Goal: Browse casually: Explore the website without a specific task or goal

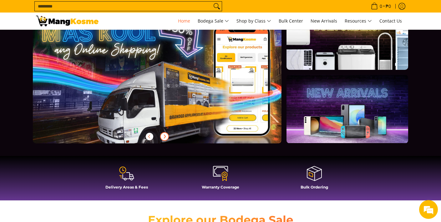
click at [166, 138] on icon "Next" at bounding box center [164, 136] width 5 height 5
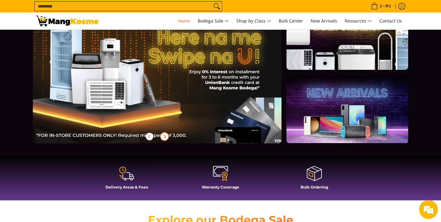
scroll to position [0, 249]
click at [166, 137] on icon "Next" at bounding box center [164, 136] width 5 height 5
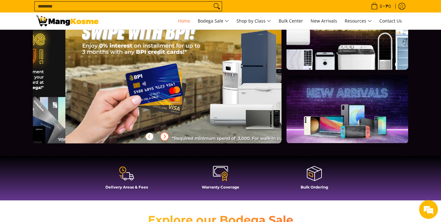
scroll to position [0, 498]
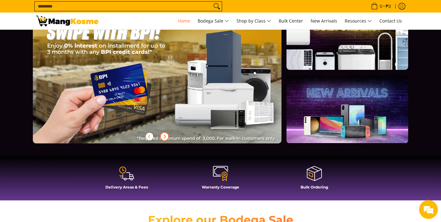
click at [166, 137] on icon "Next" at bounding box center [164, 136] width 5 height 5
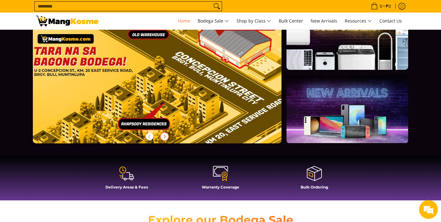
scroll to position [0, 0]
click at [166, 137] on icon "Next" at bounding box center [164, 136] width 5 height 5
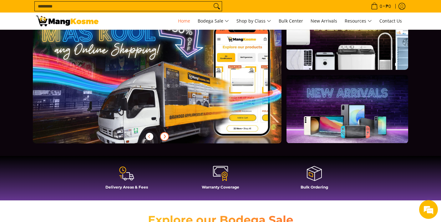
click at [166, 137] on icon "Next" at bounding box center [164, 136] width 5 height 5
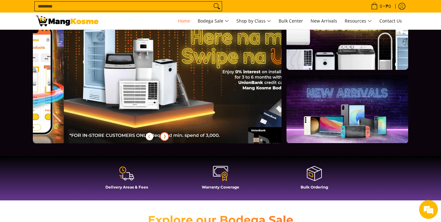
scroll to position [0, 249]
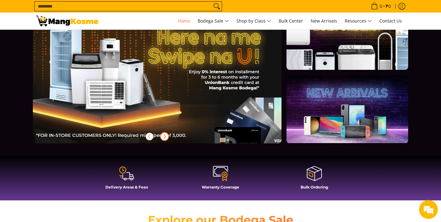
click at [166, 137] on icon "Next" at bounding box center [164, 136] width 5 height 5
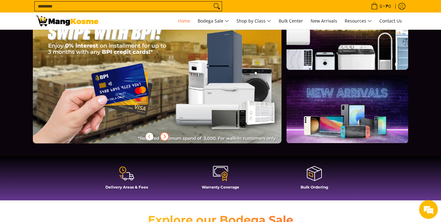
scroll to position [0, 498]
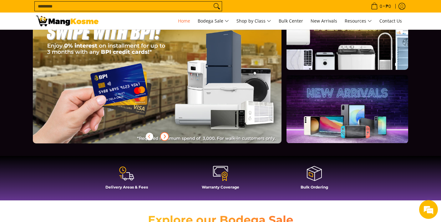
click at [166, 137] on icon "Next" at bounding box center [164, 136] width 5 height 5
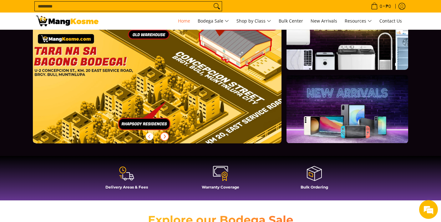
scroll to position [0, 747]
click at [165, 136] on icon "Next" at bounding box center [164, 136] width 5 height 5
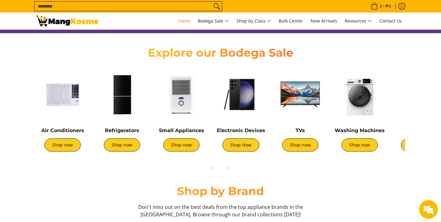
scroll to position [208, 0]
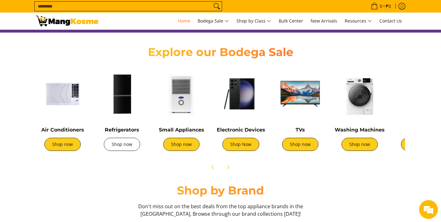
click at [122, 143] on link "Shop now" at bounding box center [122, 144] width 36 height 13
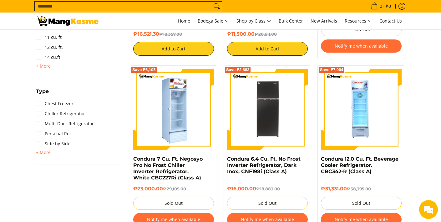
scroll to position [406, 0]
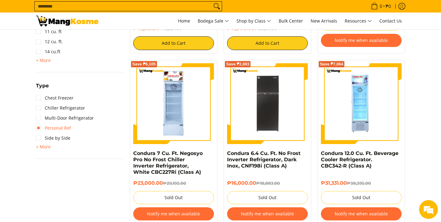
click at [40, 127] on link "Personal Ref" at bounding box center [53, 128] width 35 height 10
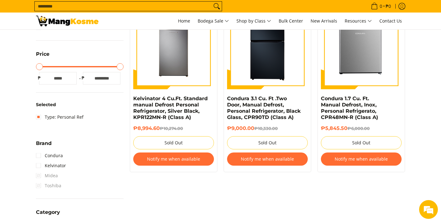
scroll to position [133, 0]
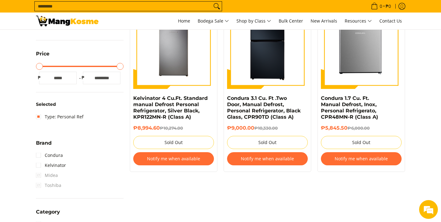
click at [99, 78] on input "****" at bounding box center [102, 78] width 38 height 13
type input "***"
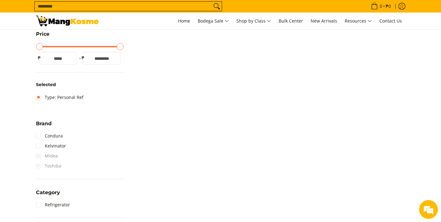
scroll to position [161, 0]
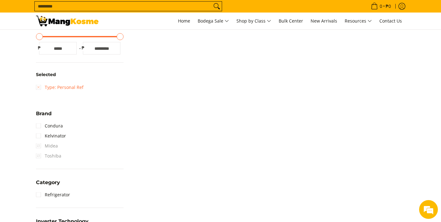
click at [39, 86] on link "Type: Personal Ref" at bounding box center [60, 87] width 48 height 10
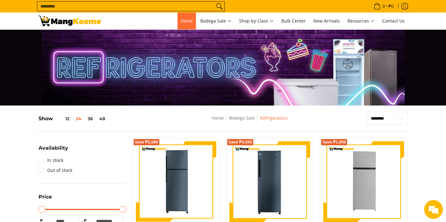
click at [186, 22] on span "Home" at bounding box center [187, 21] width 12 height 6
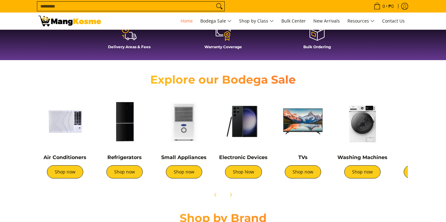
scroll to position [194, 0]
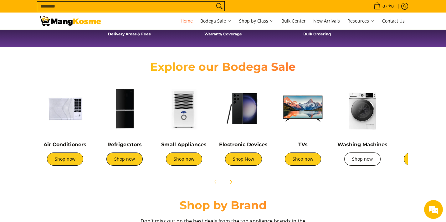
click at [362, 159] on link "Shop now" at bounding box center [362, 158] width 36 height 13
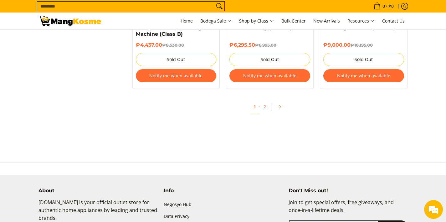
scroll to position [1354, 0]
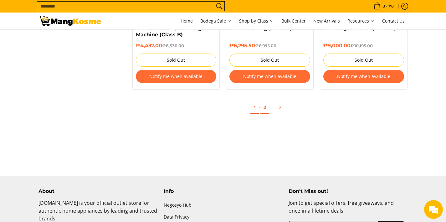
click at [265, 110] on link "2" at bounding box center [264, 107] width 9 height 13
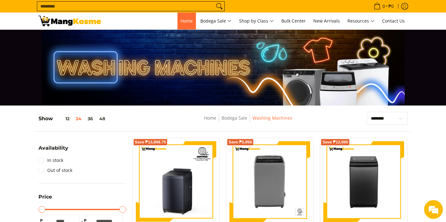
click at [182, 22] on span "Home" at bounding box center [187, 21] width 12 height 6
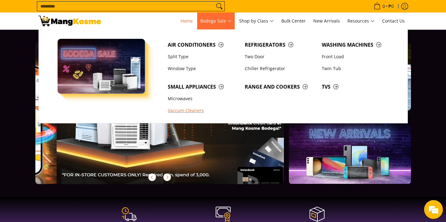
scroll to position [0, 249]
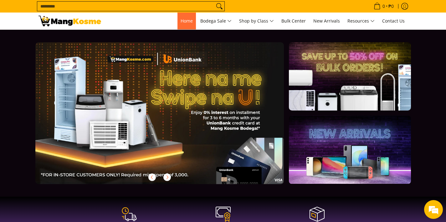
click at [181, 21] on span "Home" at bounding box center [187, 21] width 12 height 6
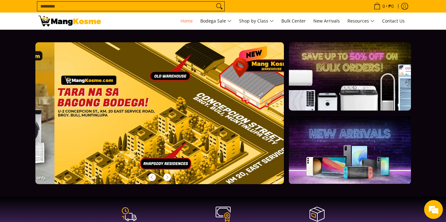
scroll to position [0, 747]
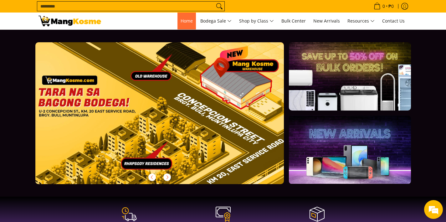
click at [181, 21] on span "Home" at bounding box center [187, 21] width 12 height 6
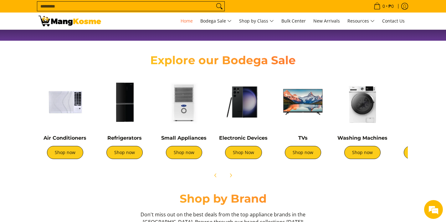
scroll to position [201, 0]
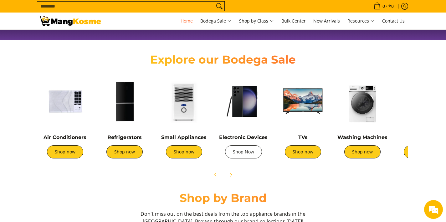
click at [241, 151] on link "Shop Now" at bounding box center [243, 151] width 37 height 13
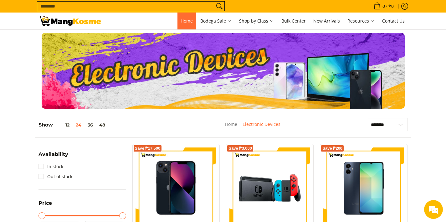
click at [180, 24] on link "Home" at bounding box center [186, 21] width 18 height 17
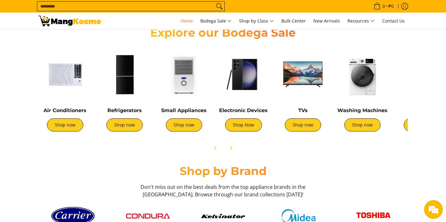
scroll to position [247, 0]
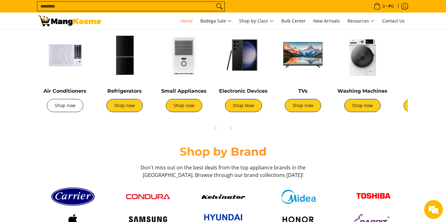
click at [64, 103] on link "Shop now" at bounding box center [65, 105] width 36 height 13
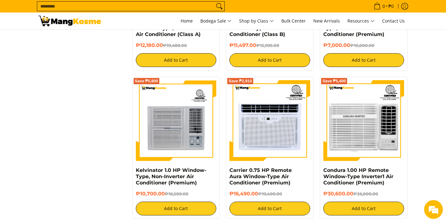
scroll to position [856, 0]
